Goal: Check status: Check status

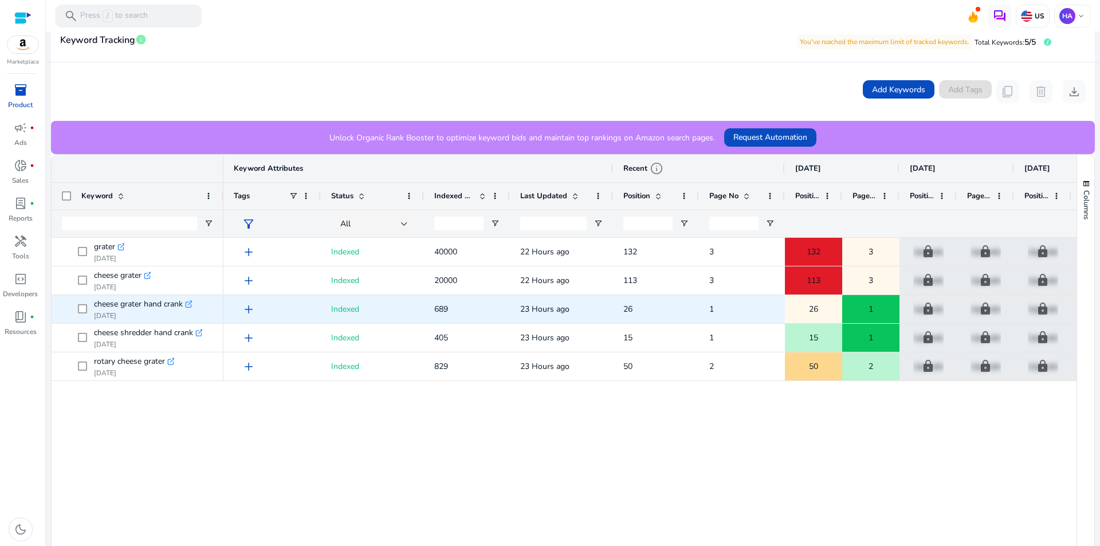
scroll to position [321, 0]
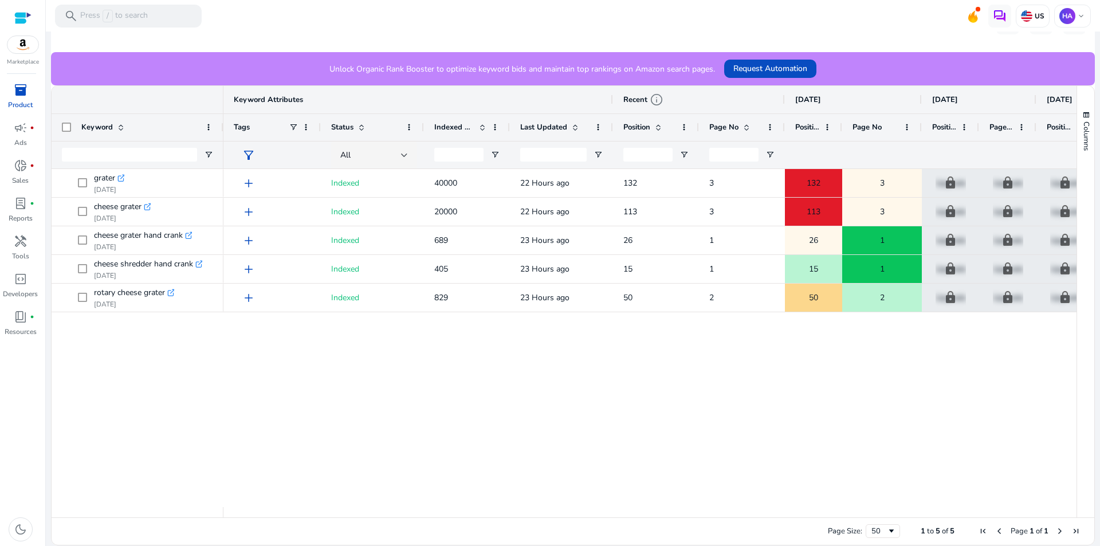
drag, startPoint x: 897, startPoint y: 122, endPoint x: 919, endPoint y: 123, distance: 22.4
click at [919, 123] on div at bounding box center [921, 127] width 5 height 27
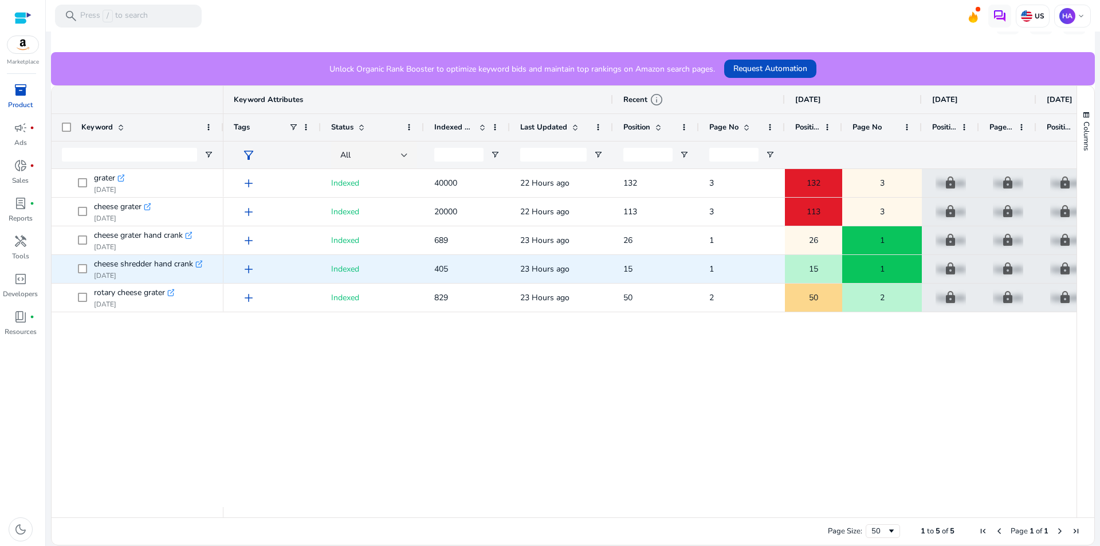
scroll to position [0, 0]
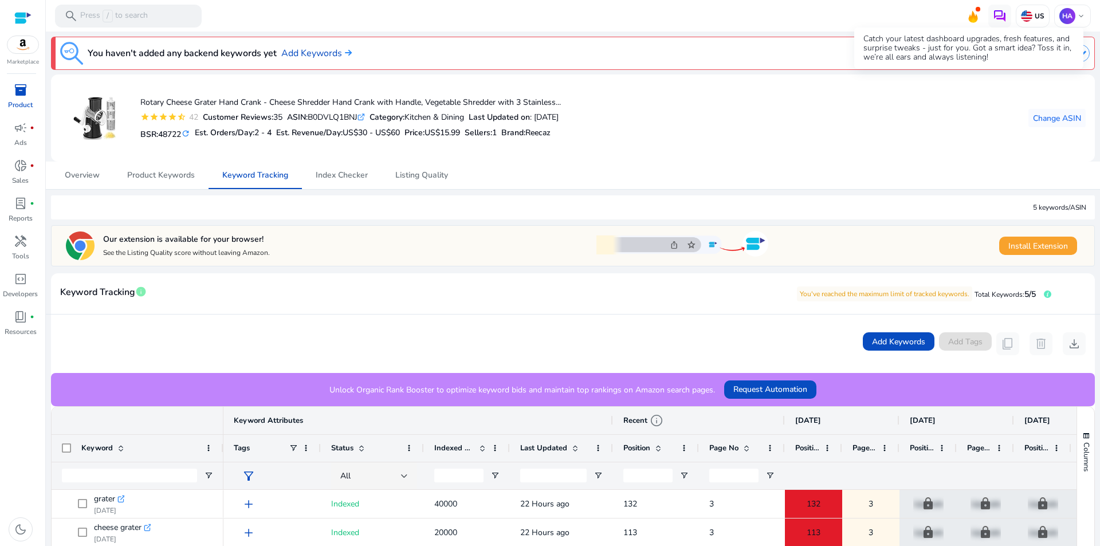
click at [969, 18] on icon at bounding box center [973, 17] width 9 height 12
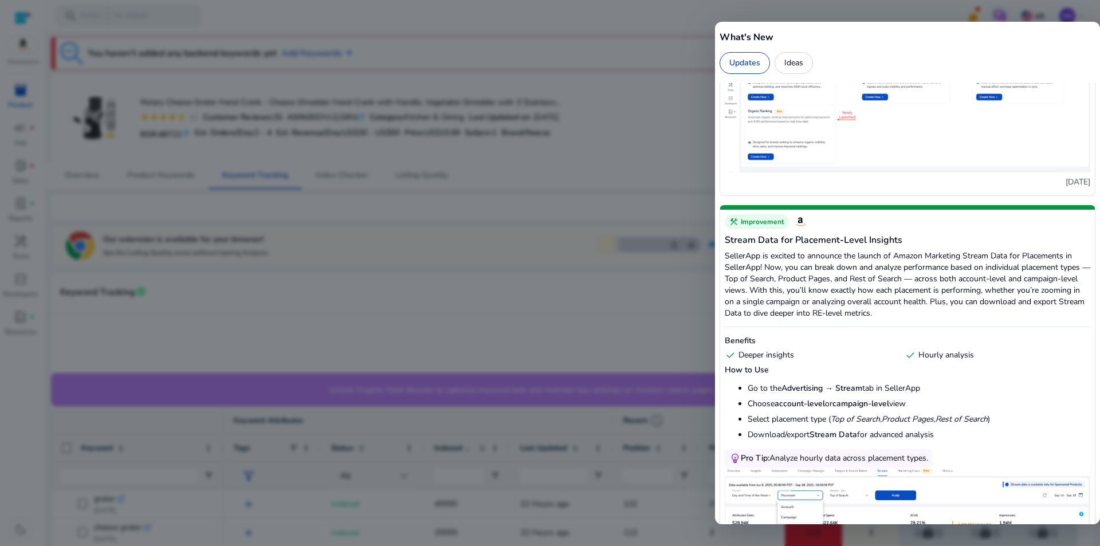
scroll to position [444, 0]
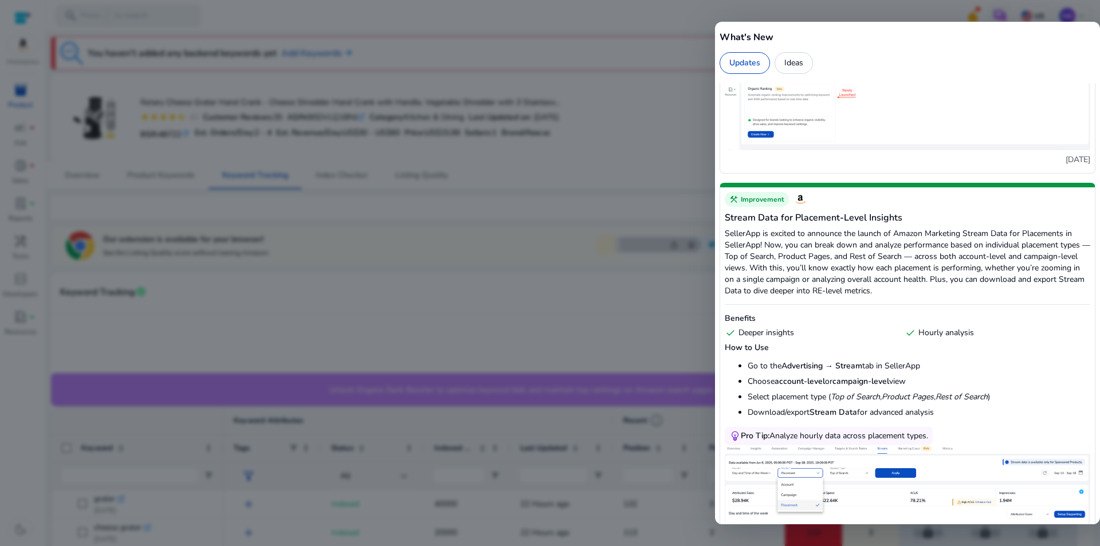
click at [637, 264] on div at bounding box center [550, 273] width 1100 height 546
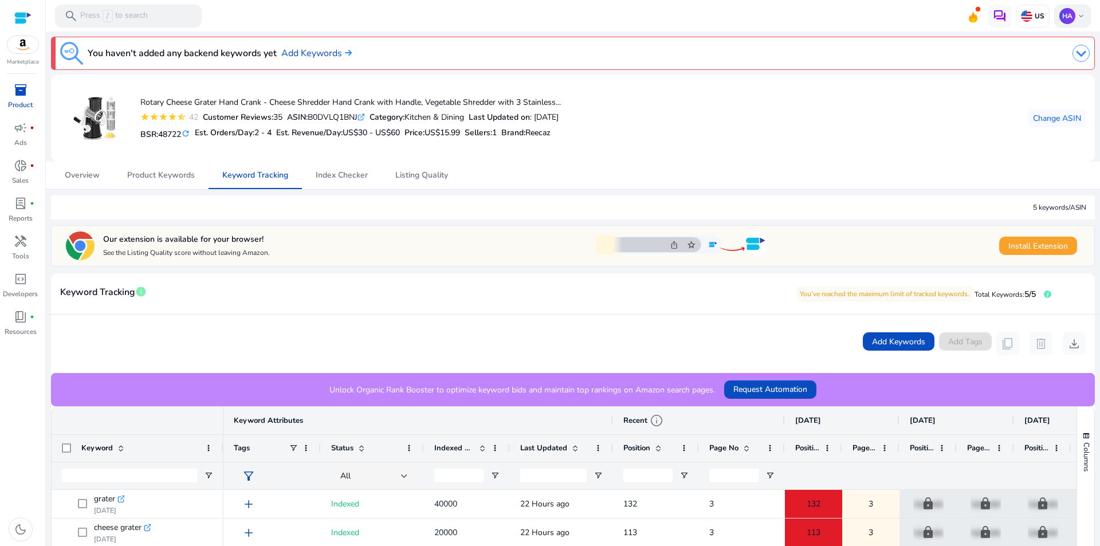
click at [1067, 11] on p "HA" at bounding box center [1067, 16] width 16 height 16
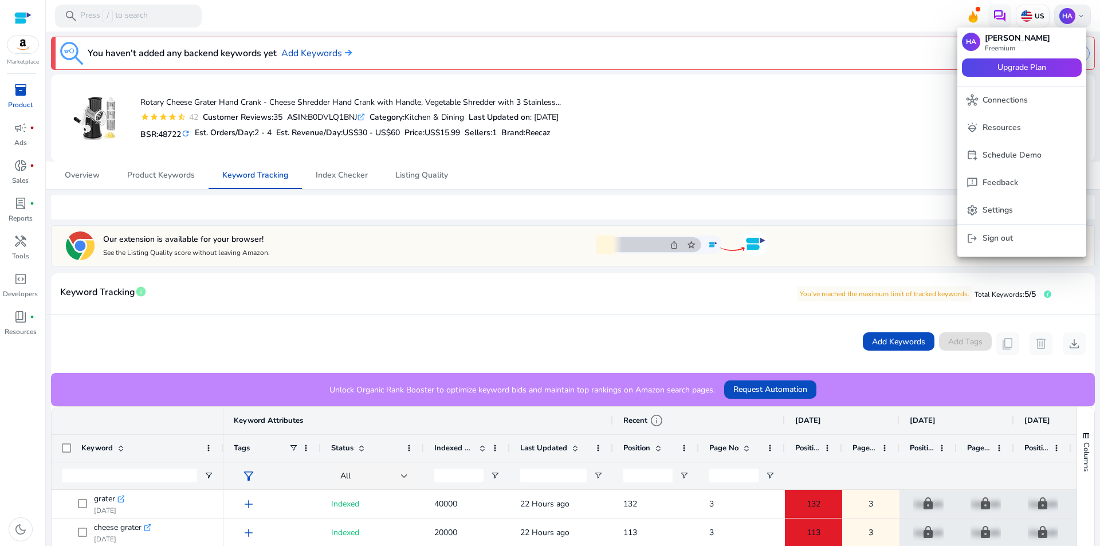
click at [1067, 11] on div at bounding box center [550, 273] width 1100 height 546
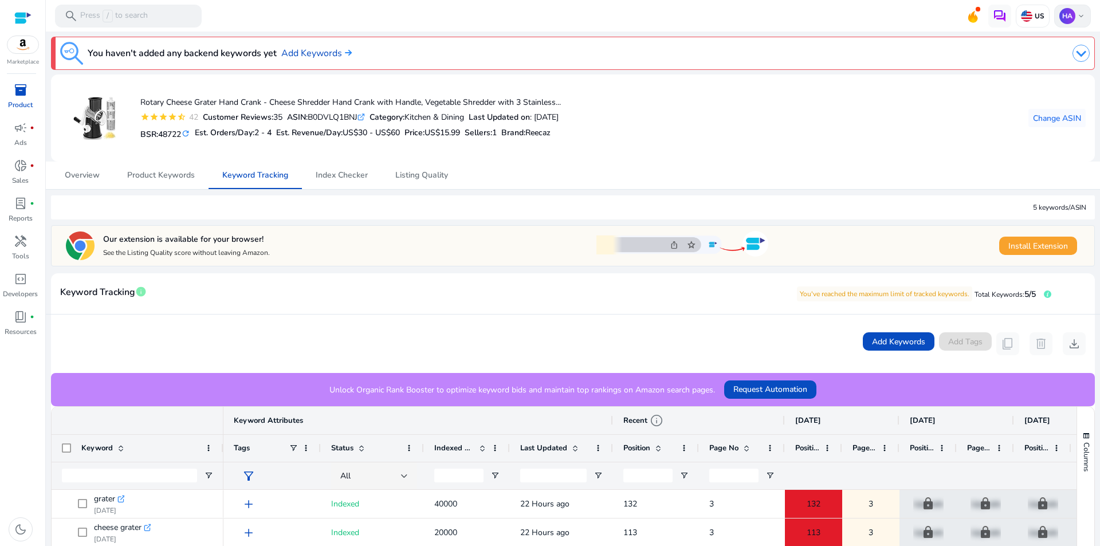
scroll to position [0, 0]
click at [1075, 52] on img at bounding box center [1081, 53] width 17 height 17
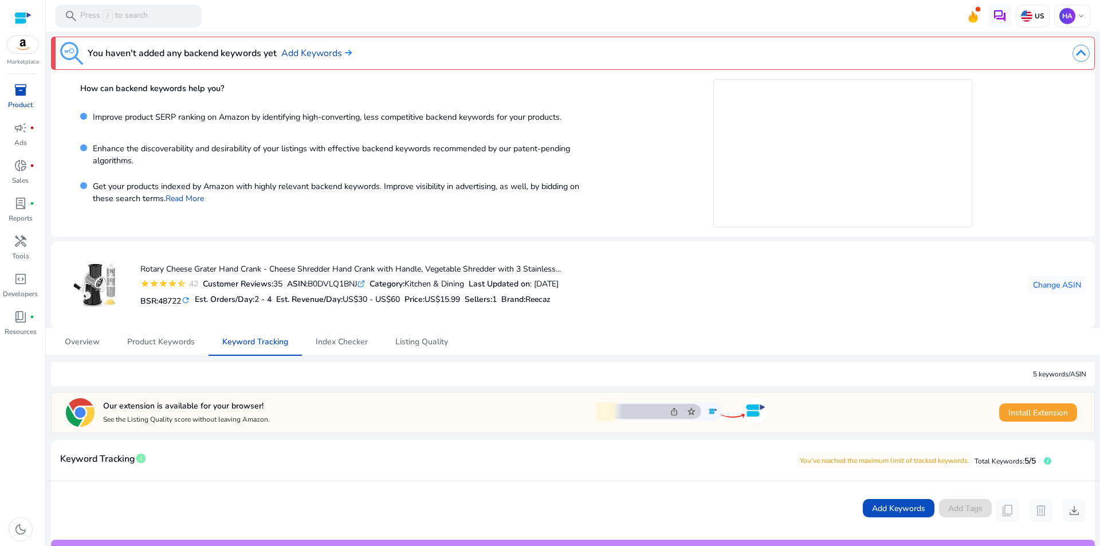
click at [1075, 52] on img at bounding box center [1081, 53] width 17 height 17
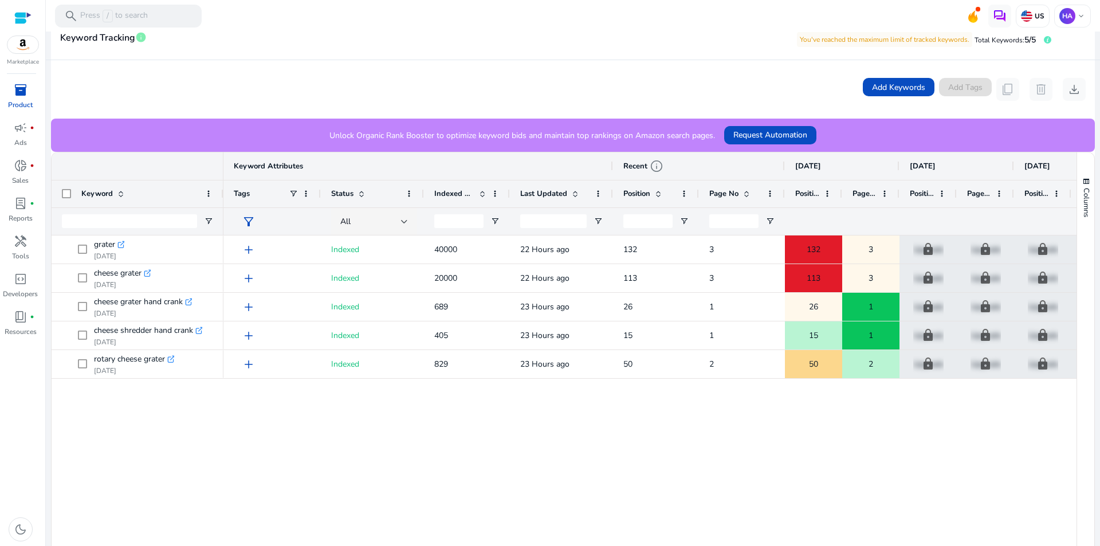
scroll to position [321, 0]
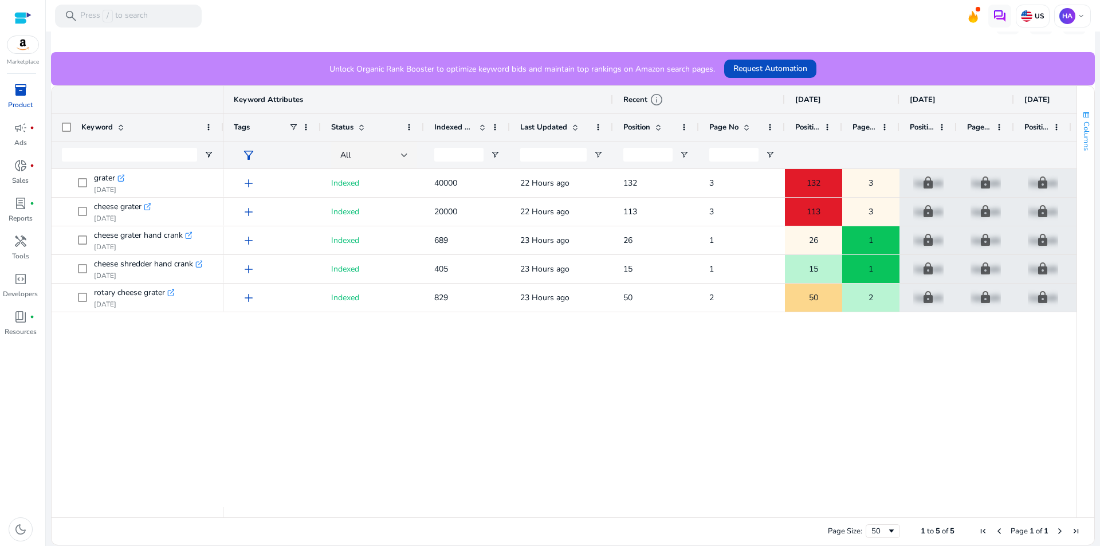
click at [1082, 117] on span "button" at bounding box center [1086, 115] width 9 height 9
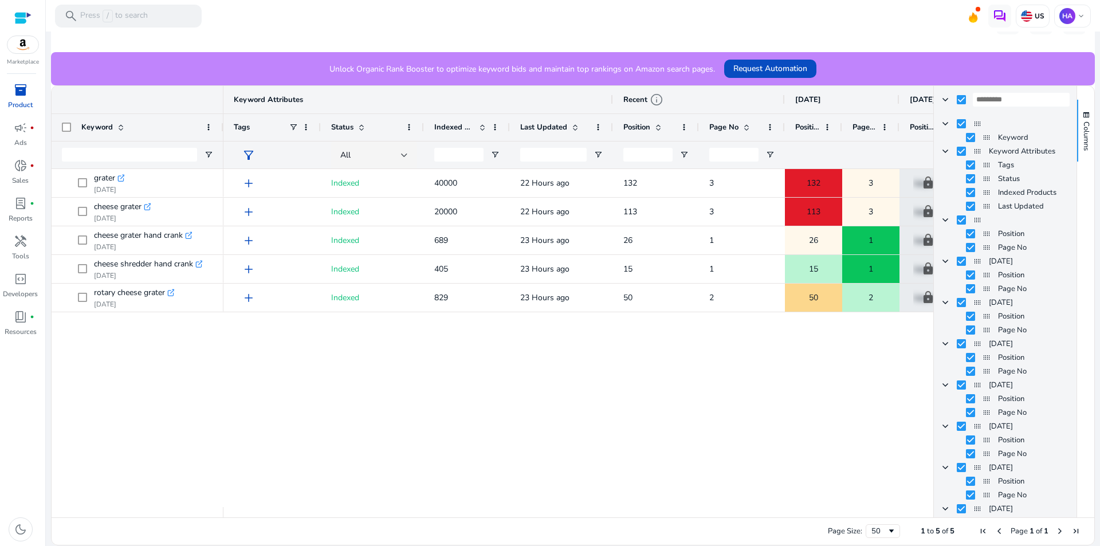
scroll to position [70, 0]
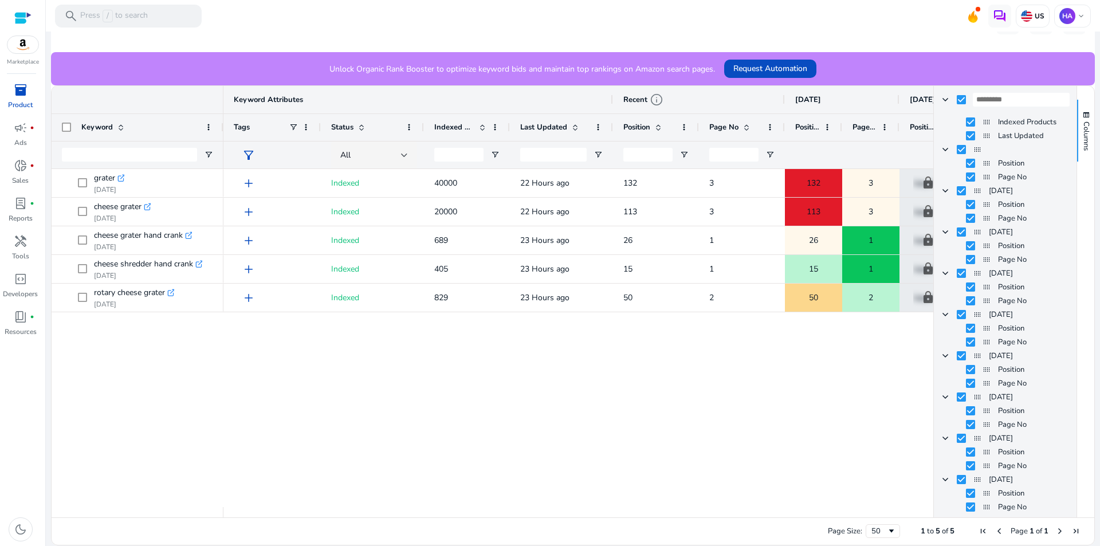
click at [810, 427] on div "add Indexed 40000 22 Hours ago 132 3 132 3 lock Upgrade lock Upgrade lock Upgra…" at bounding box center [578, 338] width 710 height 338
click at [1086, 135] on span "Columns" at bounding box center [1086, 135] width 10 height 29
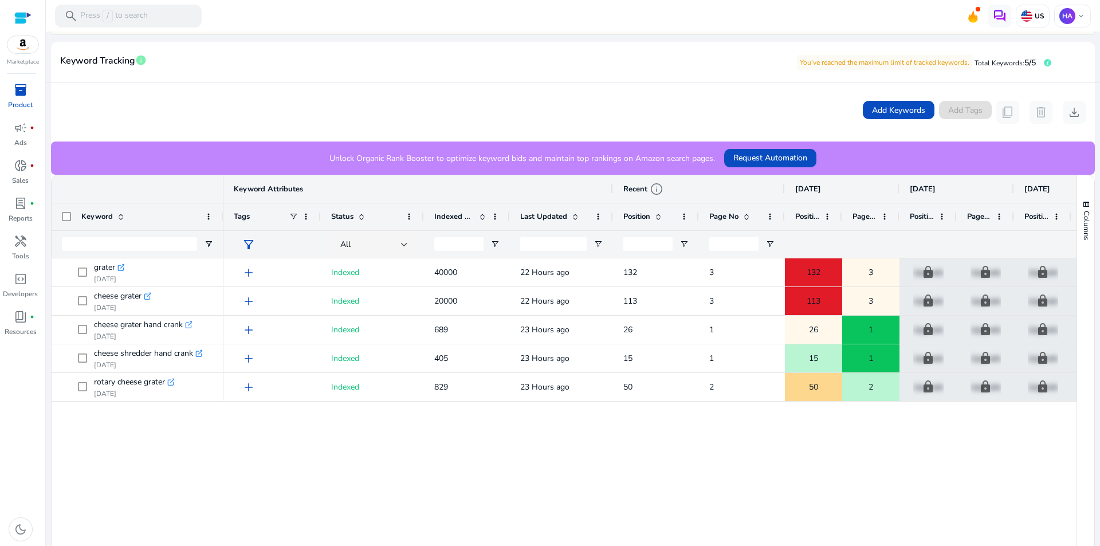
scroll to position [258, 0]
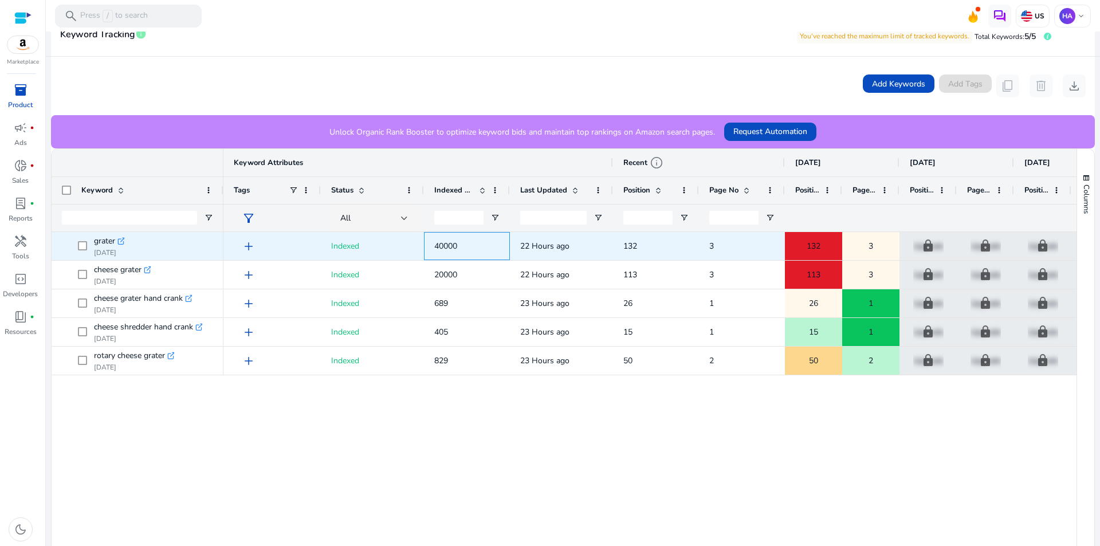
click at [435, 249] on span "40000" at bounding box center [445, 246] width 23 height 11
click at [534, 244] on span "22 Hours ago" at bounding box center [544, 246] width 49 height 11
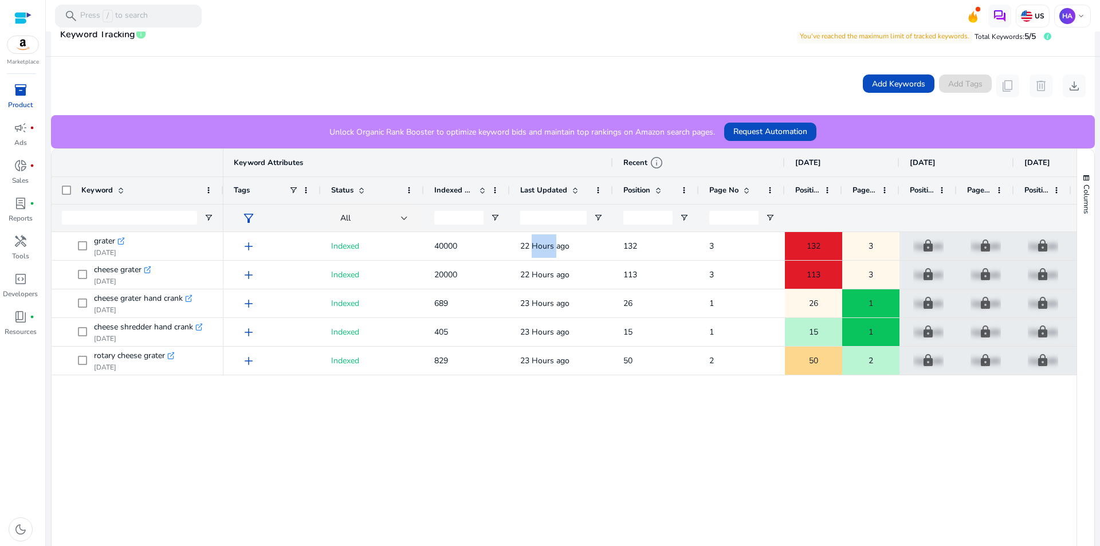
click at [640, 163] on div "Recent info" at bounding box center [643, 163] width 40 height 14
click at [659, 163] on span "info" at bounding box center [657, 163] width 14 height 14
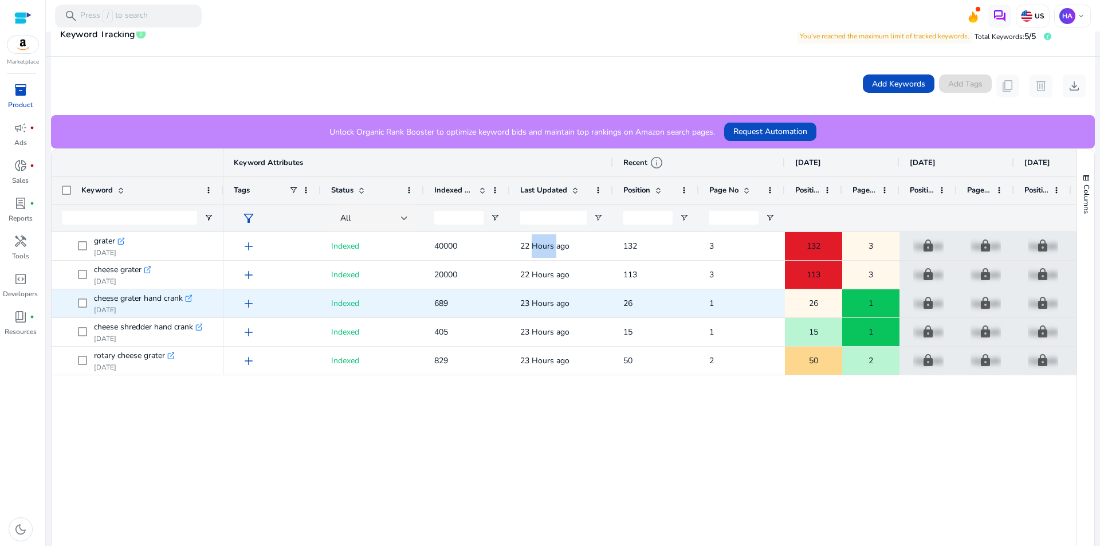
scroll to position [0, 0]
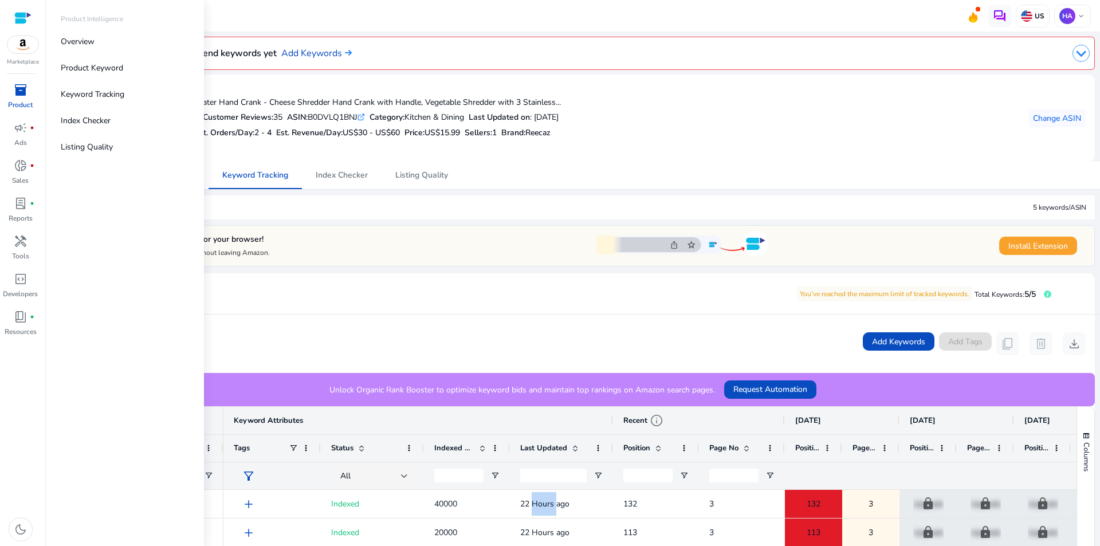
click at [25, 93] on span "inventory_2" at bounding box center [21, 90] width 14 height 14
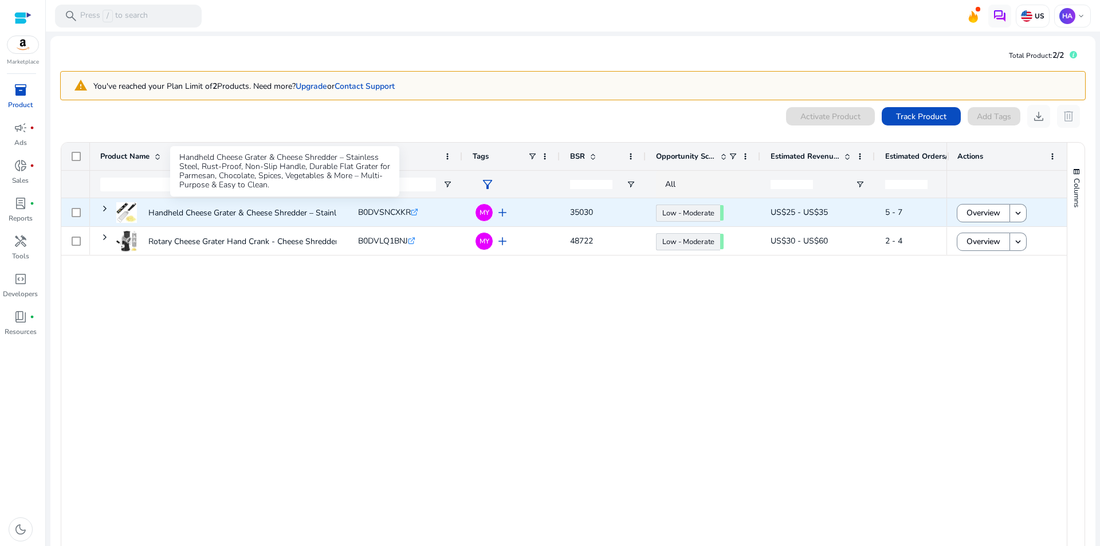
click at [163, 212] on p "Handheld Cheese Grater & Cheese Shredder – Stainless Steel, Rust-Proof,..." at bounding box center [284, 212] width 272 height 23
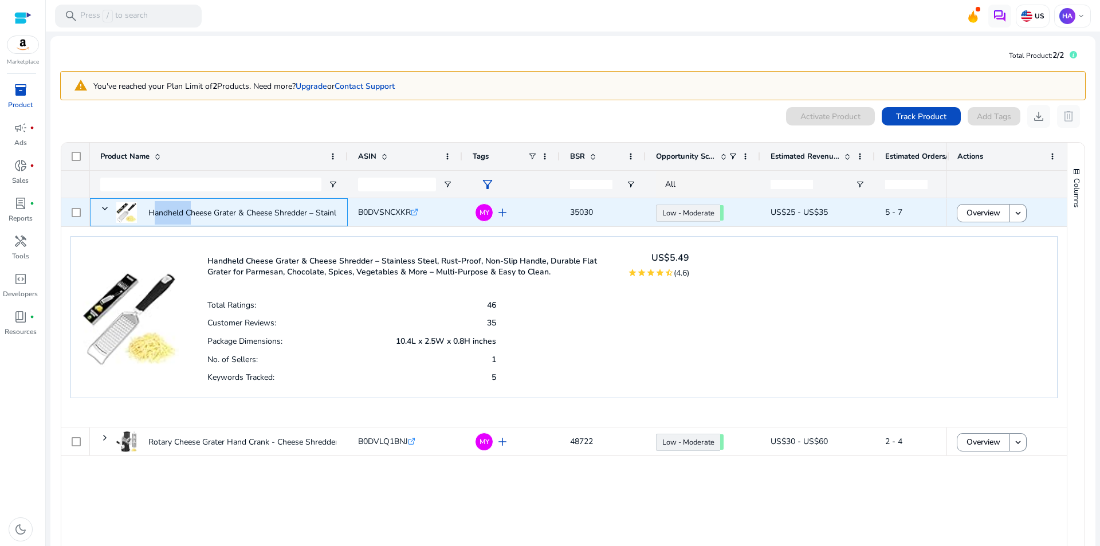
click at [163, 212] on p "Handheld Cheese Grater & Cheese Shredder – Stainless Steel, Rust-Proof,..." at bounding box center [284, 212] width 272 height 23
click at [980, 213] on span "Overview" at bounding box center [984, 212] width 34 height 23
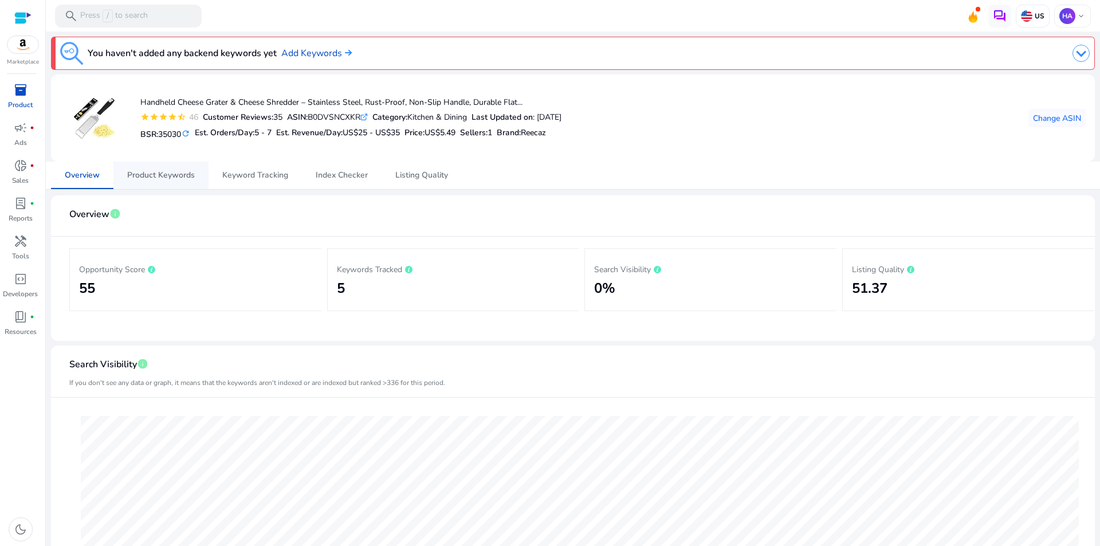
click at [191, 180] on span "Product Keywords" at bounding box center [161, 176] width 68 height 28
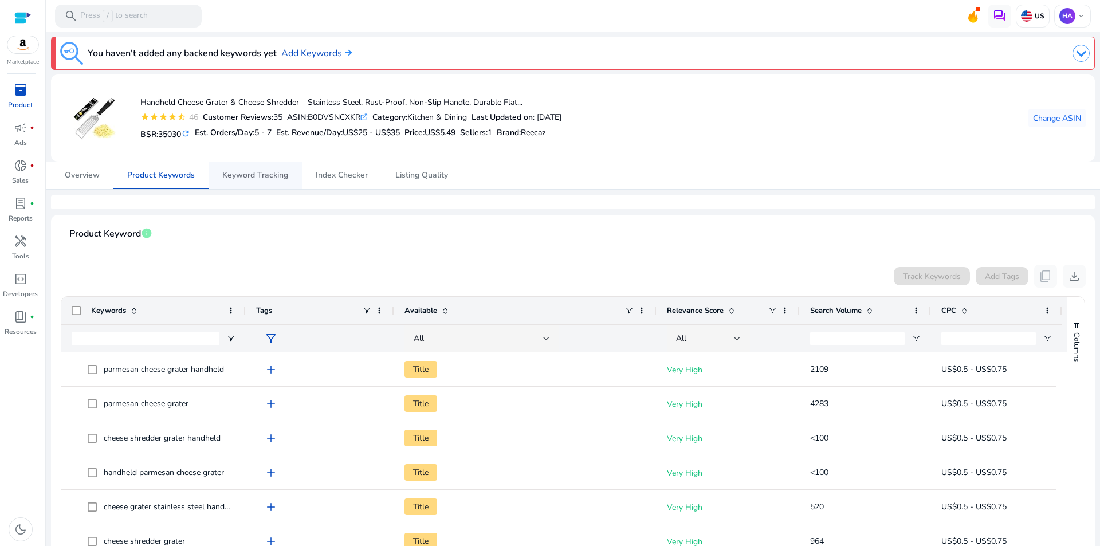
click at [247, 175] on span "Keyword Tracking" at bounding box center [255, 175] width 66 height 8
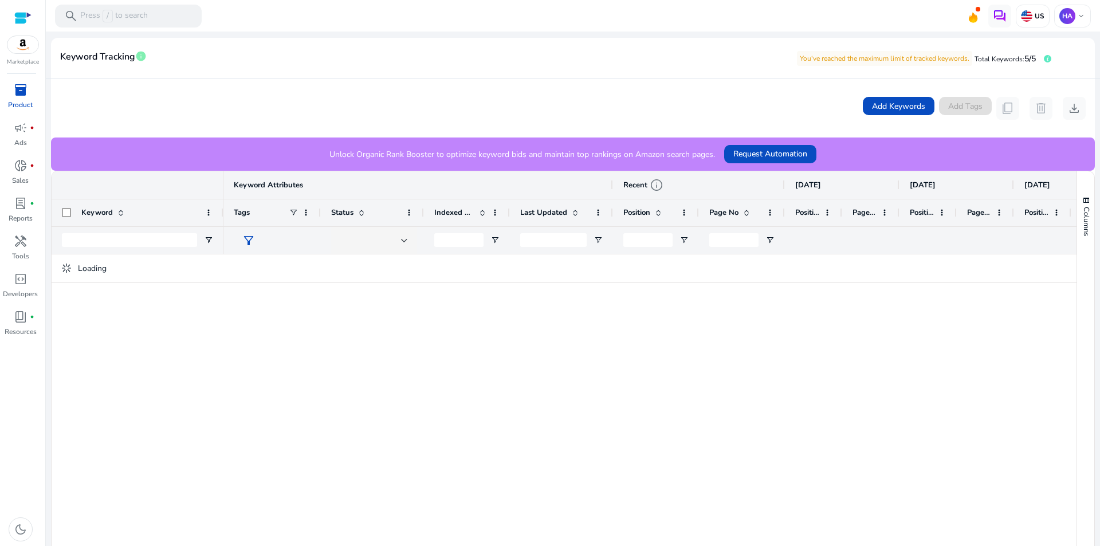
scroll to position [315, 0]
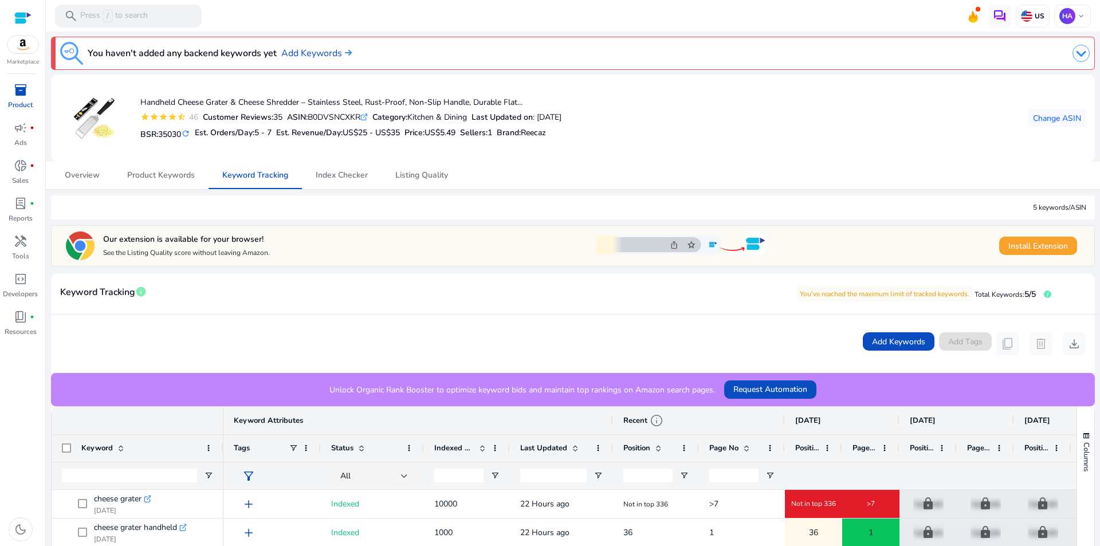
scroll to position [315, 0]
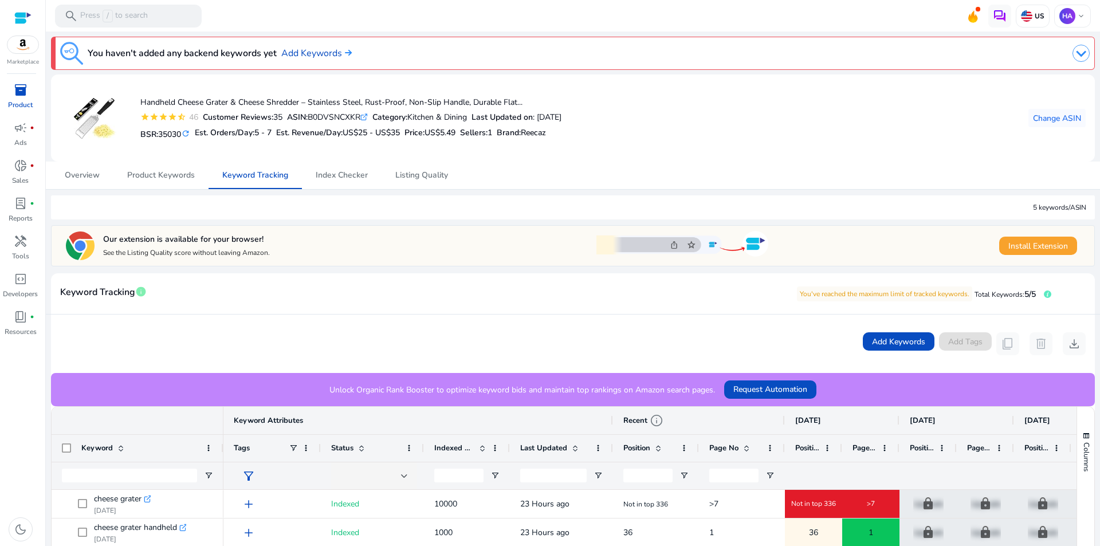
click at [26, 91] on span "inventory_2" at bounding box center [21, 90] width 14 height 14
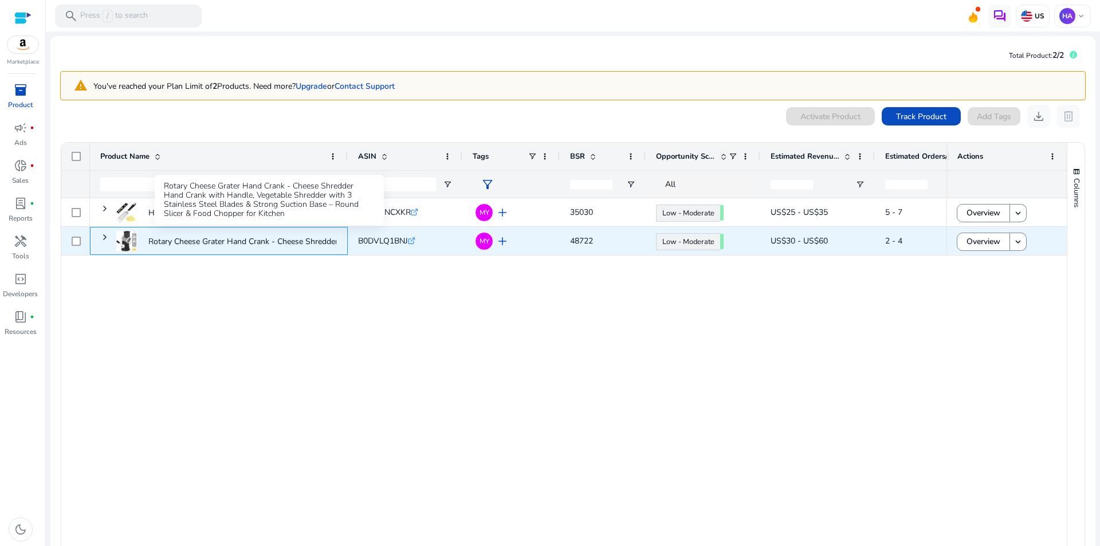
click at [219, 240] on p "Rotary Cheese Grater Hand Crank - Cheese Shredder Hand Crank..." at bounding box center [268, 241] width 240 height 23
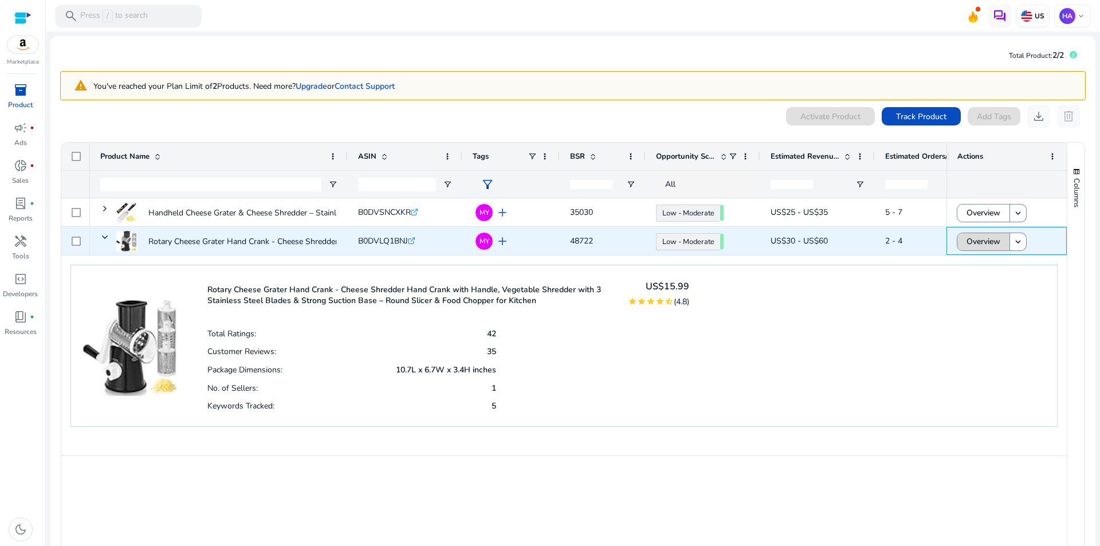
click at [975, 244] on span "Overview" at bounding box center [984, 241] width 34 height 23
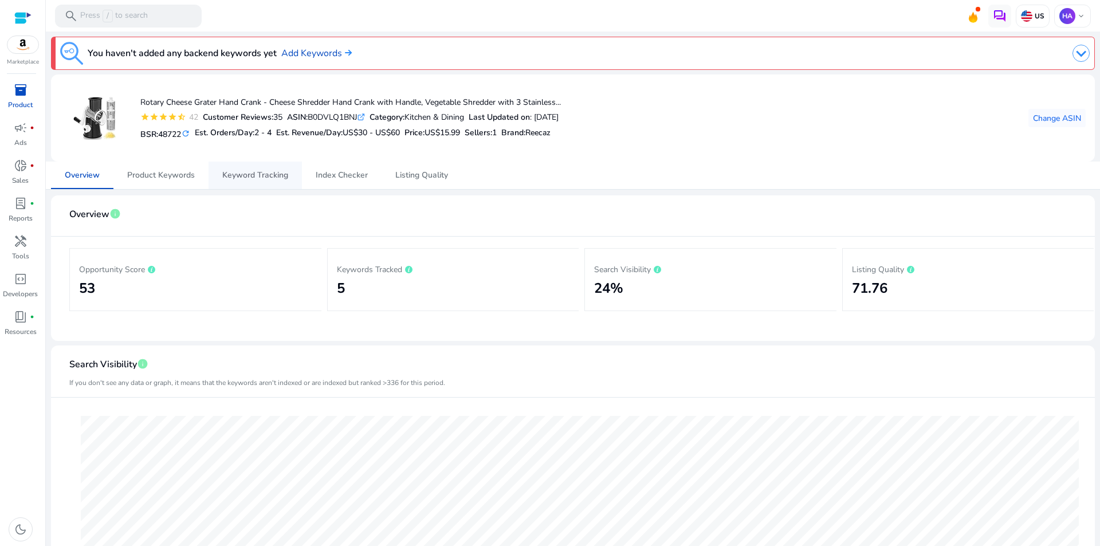
click at [262, 173] on span "Keyword Tracking" at bounding box center [255, 175] width 66 height 8
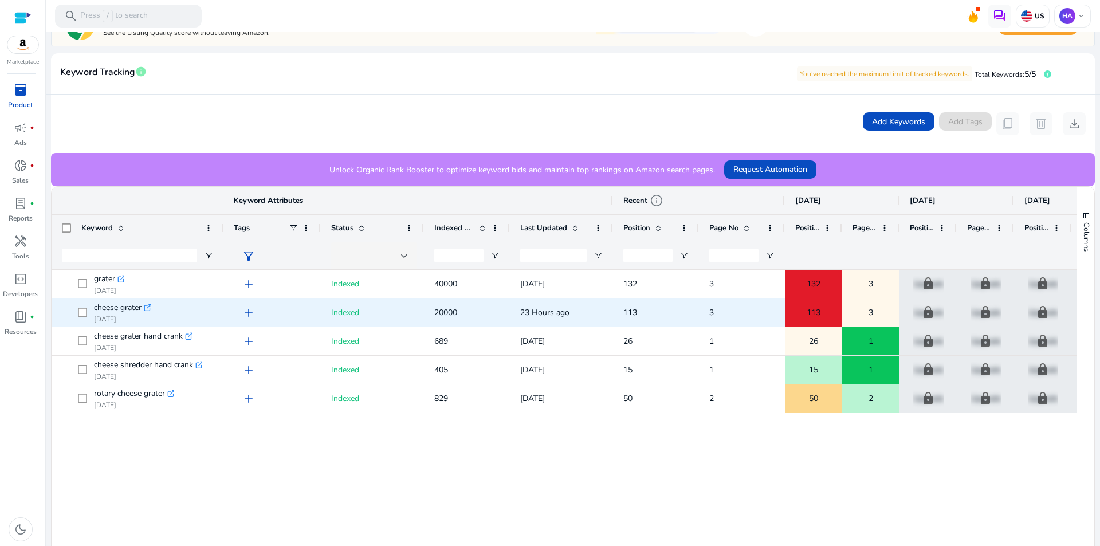
scroll to position [244, 0]
